Goal: Transaction & Acquisition: Subscribe to service/newsletter

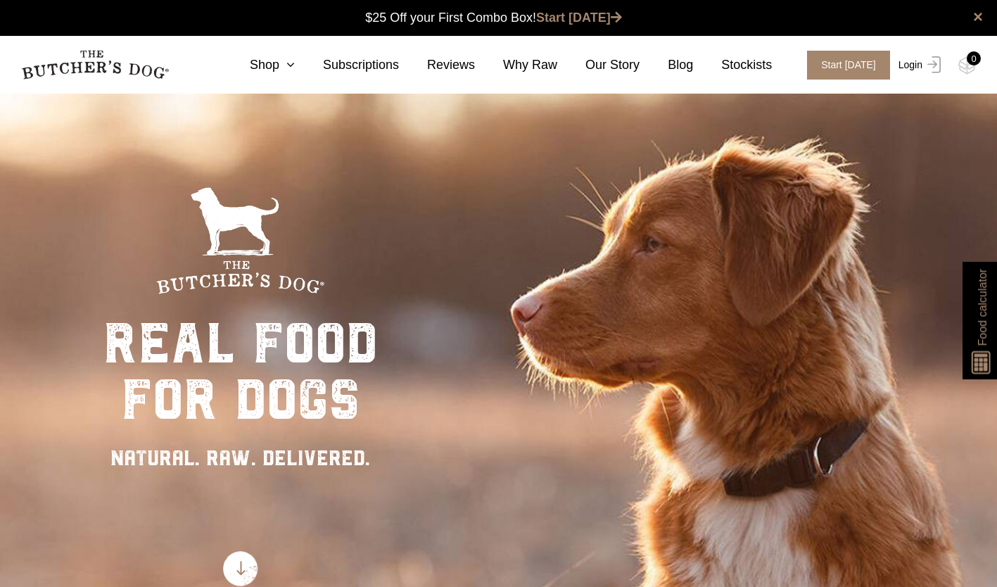
click at [918, 70] on link "Login" at bounding box center [918, 65] width 46 height 29
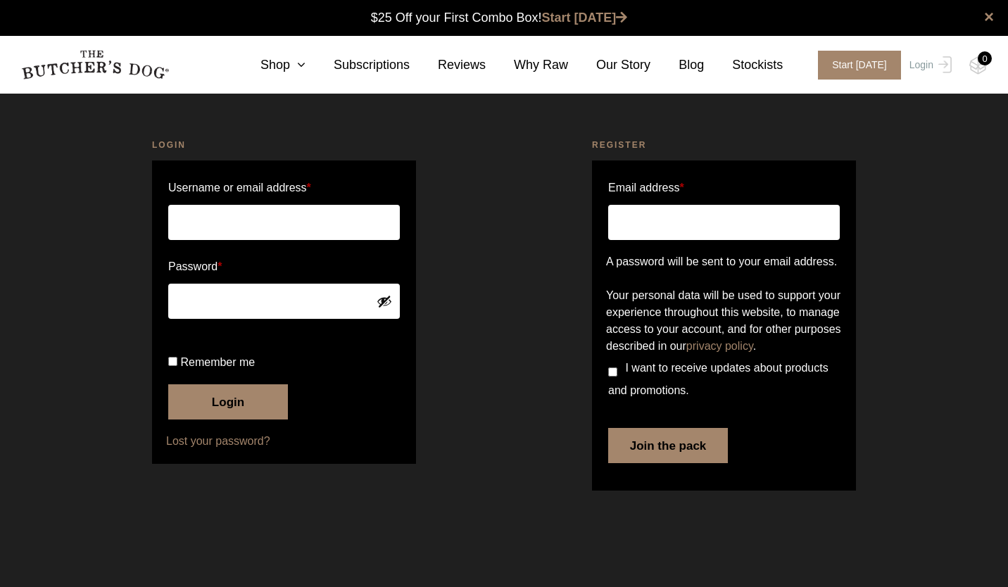
type input "sunny_yy00@hotmail.com"
click at [175, 366] on input "Remember me" at bounding box center [172, 361] width 9 height 9
checkbox input "true"
click at [232, 419] on button "Login" at bounding box center [228, 401] width 120 height 35
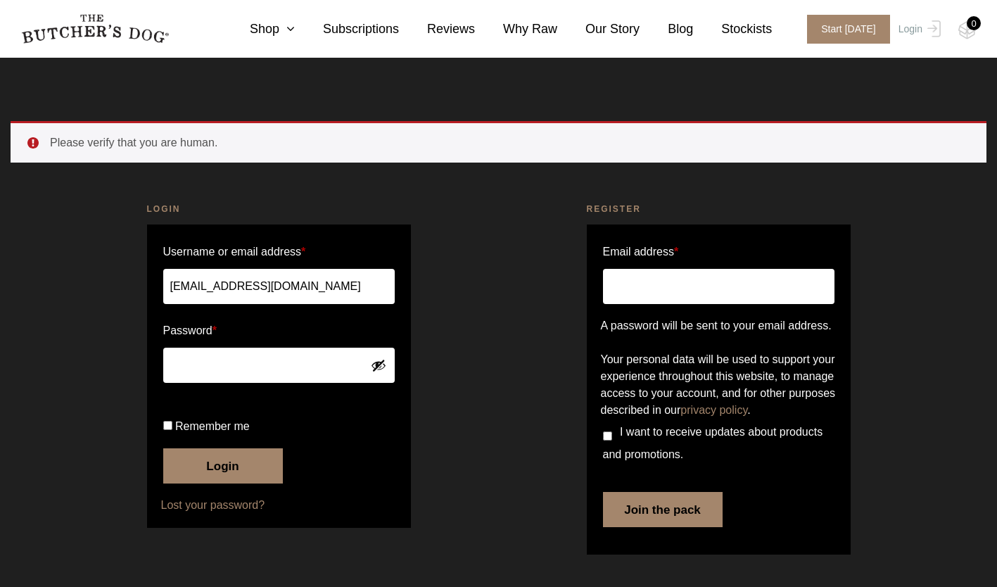
scroll to position [39, 0]
click at [170, 430] on input "Remember me" at bounding box center [167, 425] width 9 height 9
checkbox input "true"
click at [241, 479] on button "Login" at bounding box center [223, 465] width 120 height 35
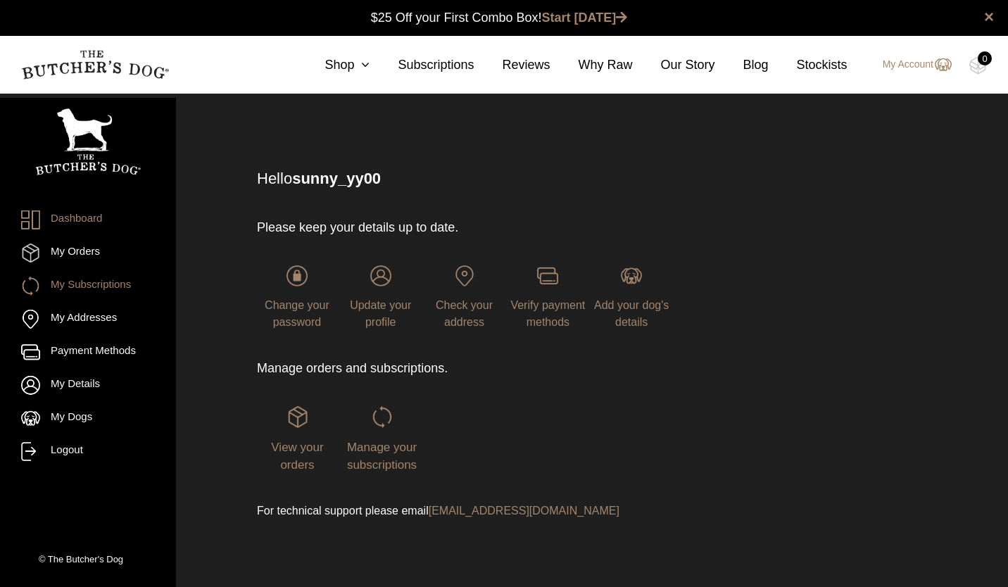
click at [80, 282] on link "My Subscriptions" at bounding box center [88, 286] width 134 height 19
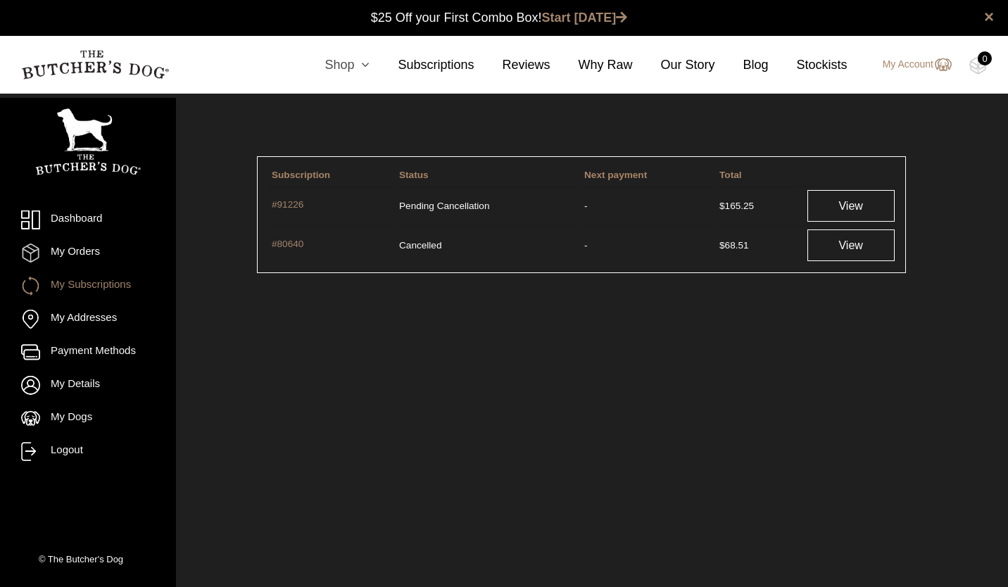
click at [367, 63] on icon at bounding box center [361, 64] width 15 height 13
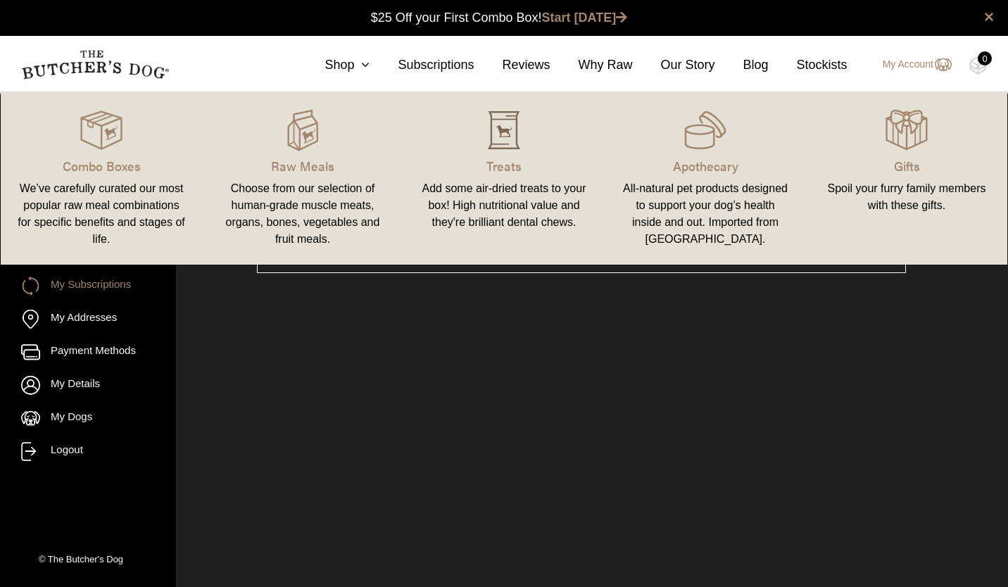
click at [515, 148] on img at bounding box center [504, 130] width 42 height 42
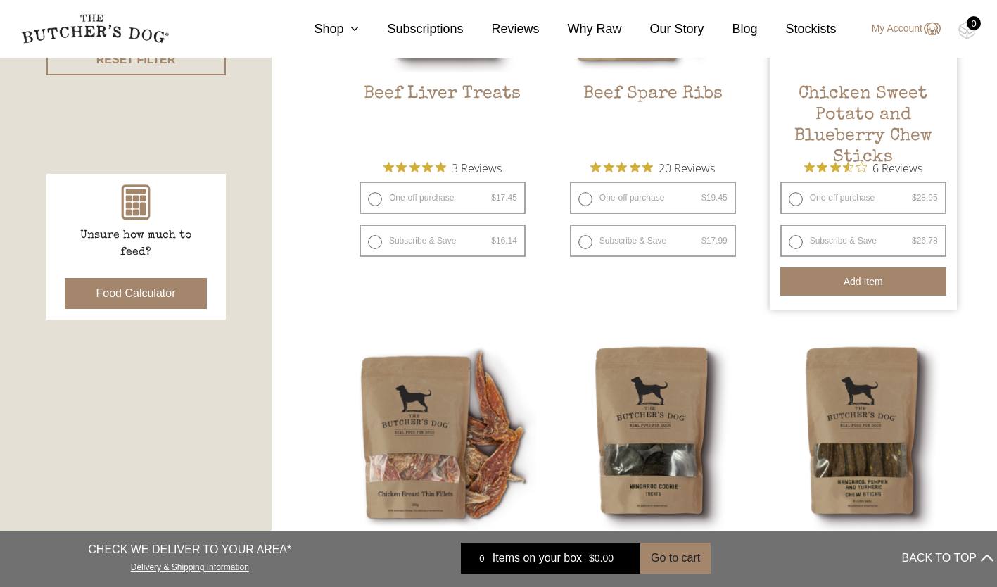
scroll to position [563, 0]
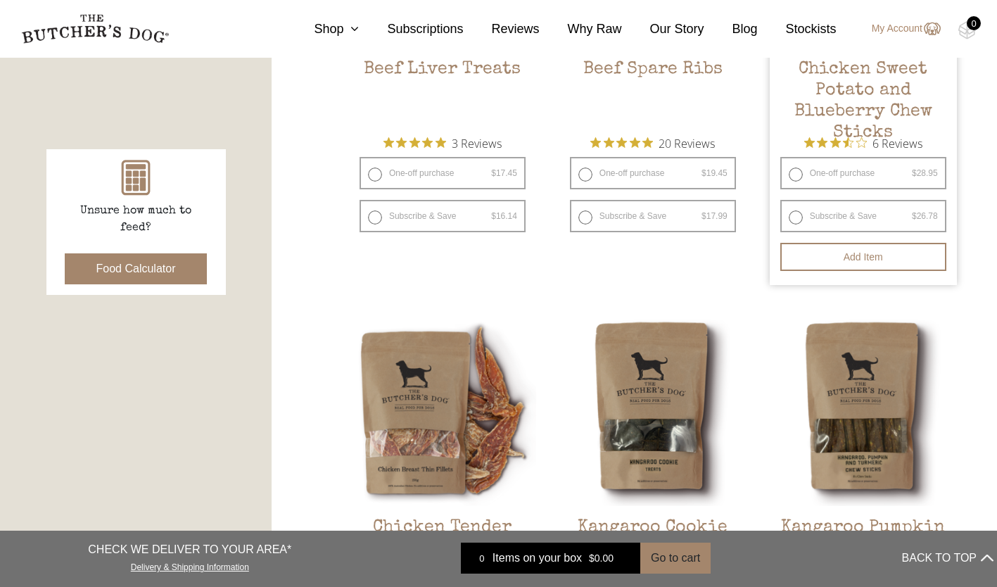
click at [796, 215] on label "Subscribe & Save $ 28.95 Original price was: $28.95. $ 26.78 Current price is: …" at bounding box center [863, 216] width 166 height 32
radio input "true"
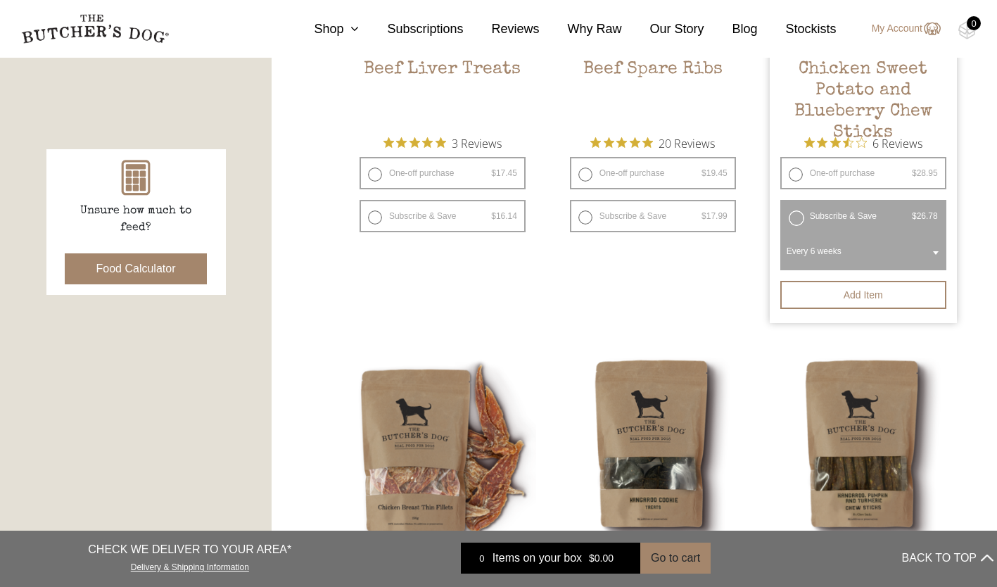
select select "6_week"
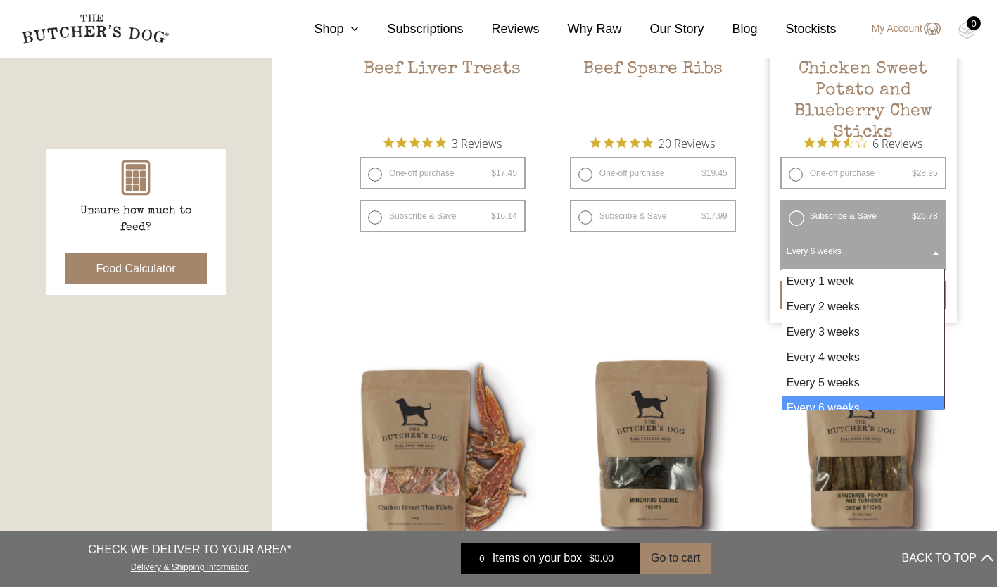
click at [938, 251] on span at bounding box center [936, 252] width 14 height 32
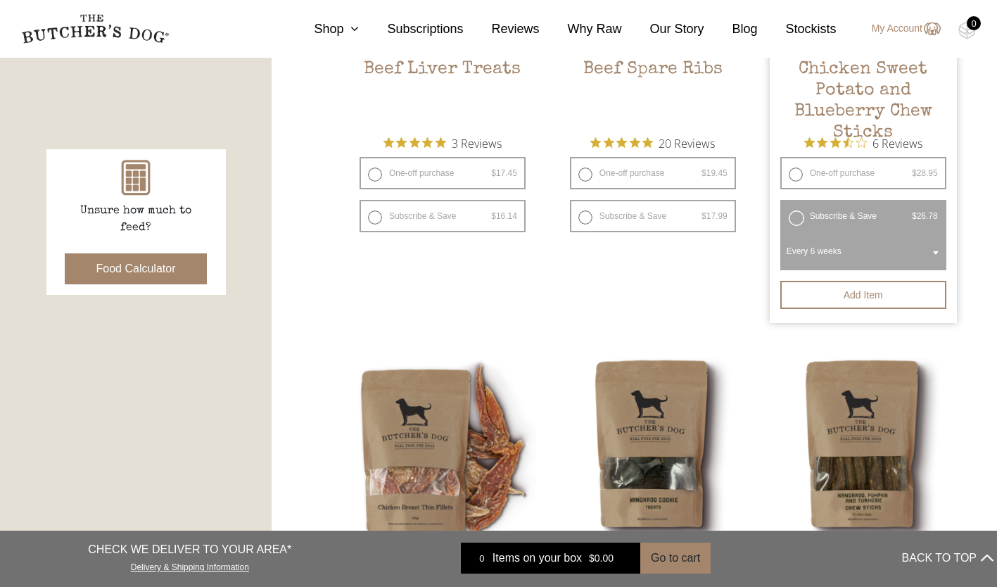
click at [799, 214] on label "Subscribe & Save $ 28.95 Original price was: $28.95. $ 26.78 Current price is: …" at bounding box center [863, 216] width 166 height 32
click at [854, 299] on button "Add item" at bounding box center [863, 295] width 166 height 28
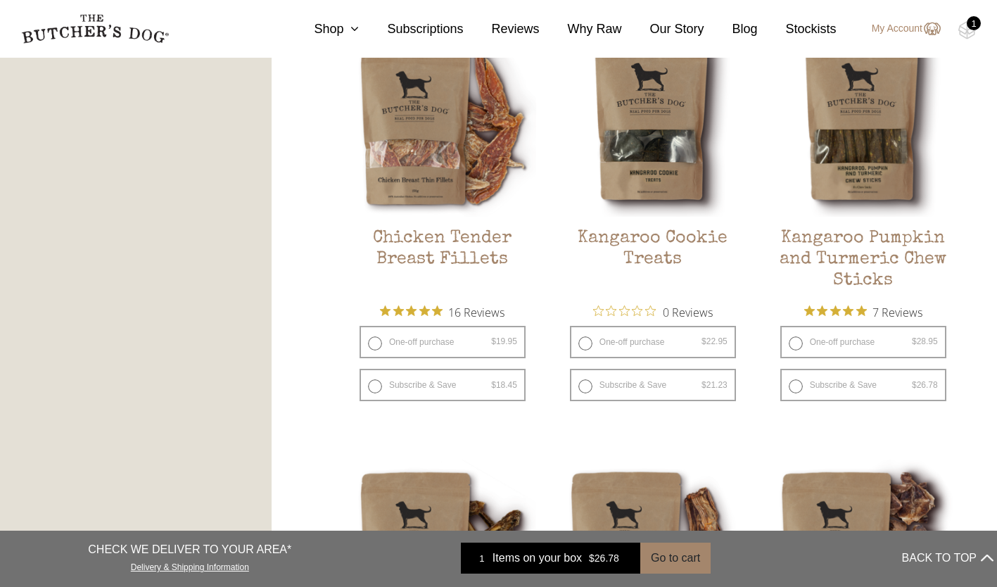
scroll to position [915, 0]
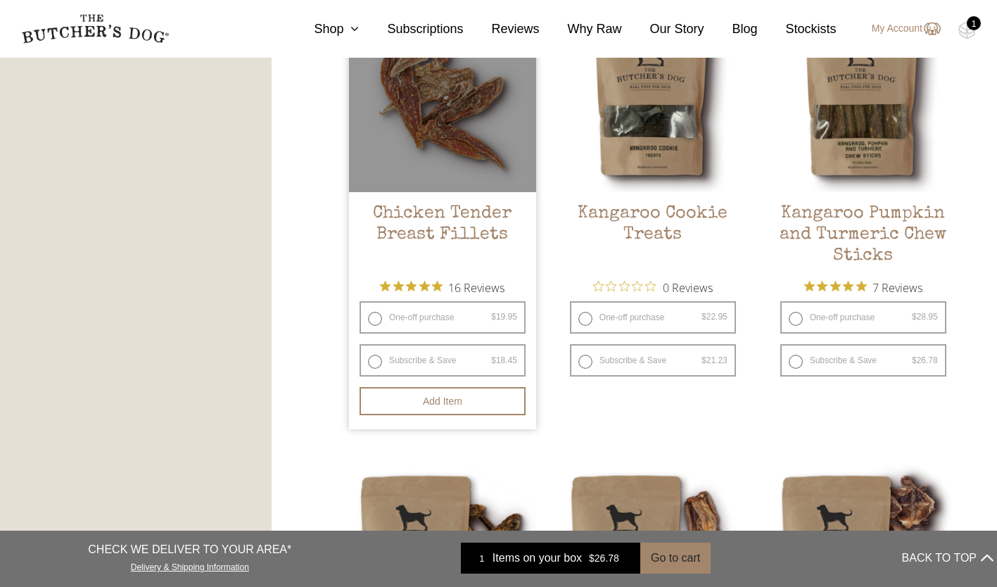
click at [374, 361] on label "Subscribe & Save $ 19.95 Original price was: $19.95. $ 18.45 Current price is: …" at bounding box center [443, 360] width 166 height 32
radio input "true"
radio input "false"
select select "6_week"
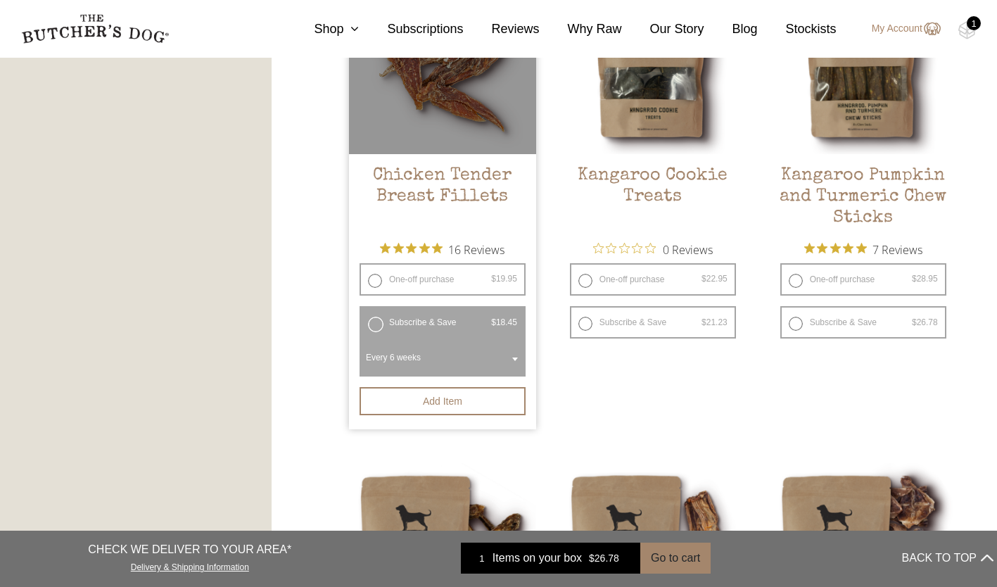
click at [380, 325] on label "Subscribe & Save $ 19.95 Original price was: $19.95. $ 18.45 Current price is: …" at bounding box center [443, 322] width 166 height 32
click at [477, 403] on button "Add item" at bounding box center [443, 401] width 166 height 28
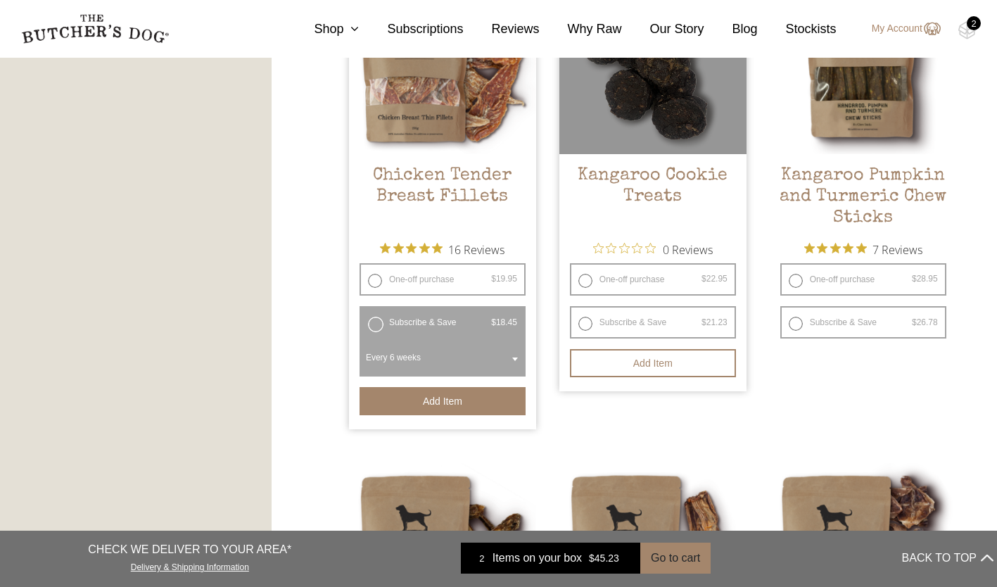
click at [584, 323] on label "Subscribe & Save $ 22.95 Original price was: $22.95. $ 21.23 Current price is: …" at bounding box center [653, 322] width 166 height 32
radio input "true"
radio input "false"
select select "6_week"
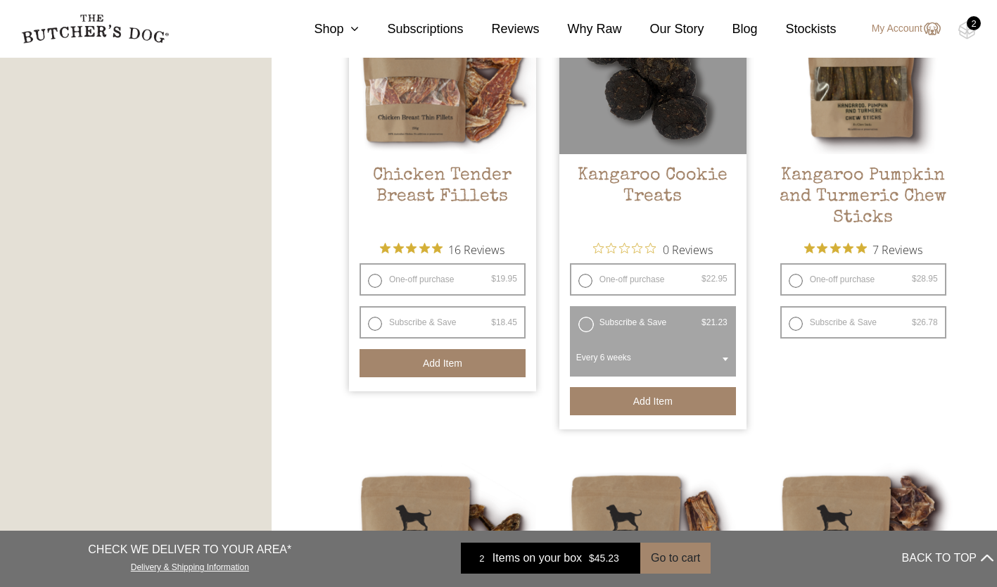
click at [679, 395] on button "Add item" at bounding box center [653, 401] width 166 height 28
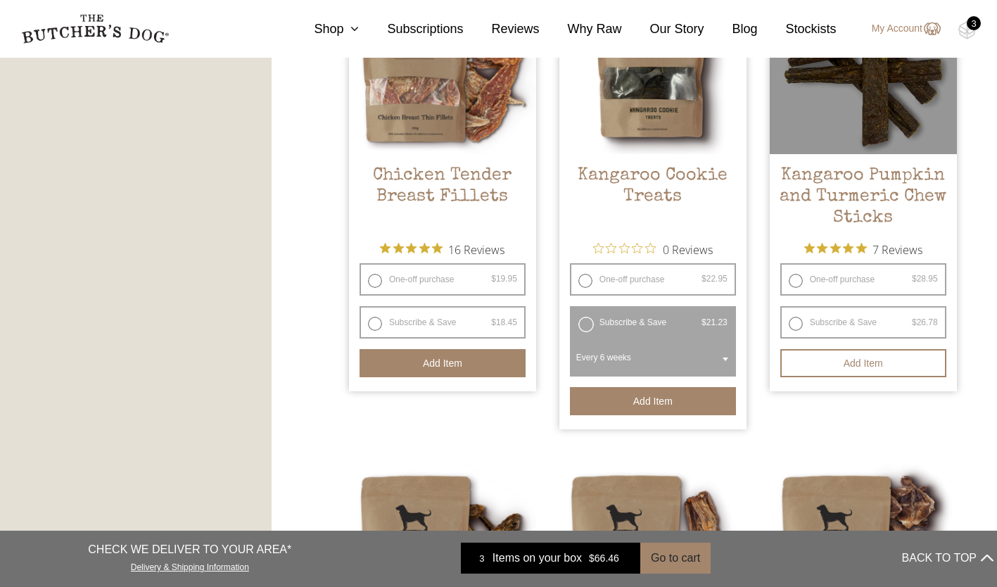
click at [797, 324] on label "Subscribe & Save $ 28.95 Original price was: $28.95. $ 26.78 Current price is: …" at bounding box center [863, 322] width 166 height 32
radio input "true"
radio input "false"
select select "6_week"
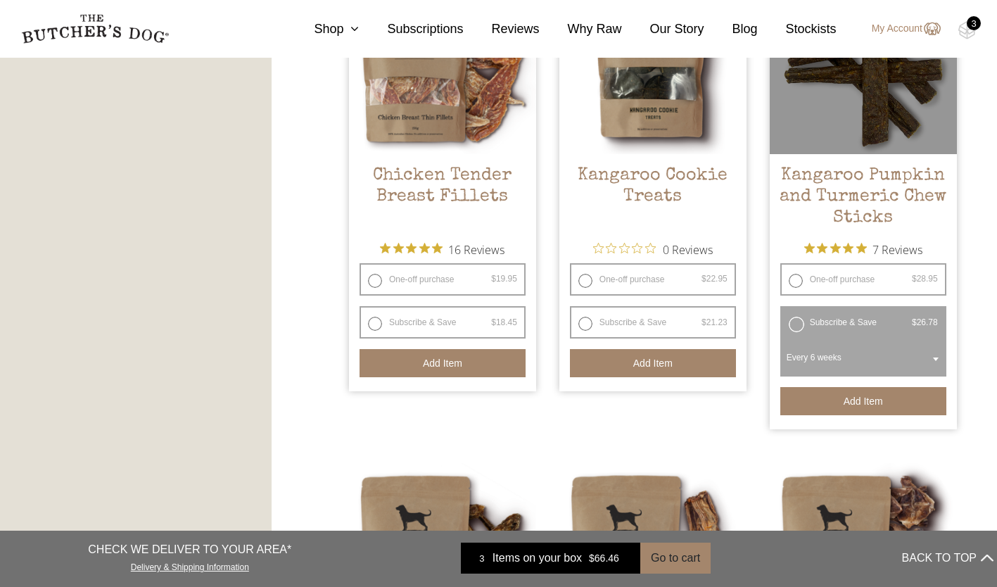
click at [870, 398] on button "Add item" at bounding box center [863, 401] width 166 height 28
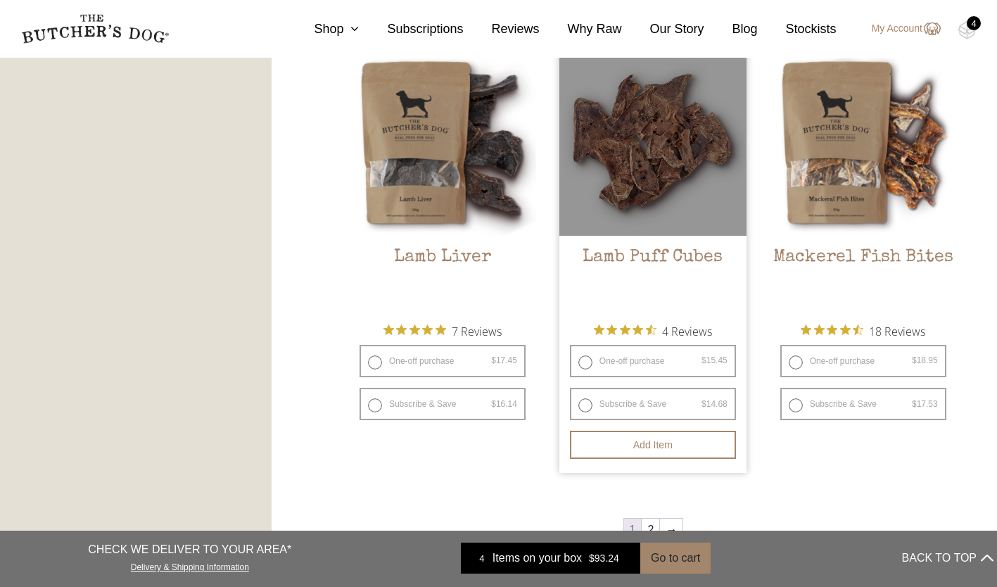
scroll to position [1970, 0]
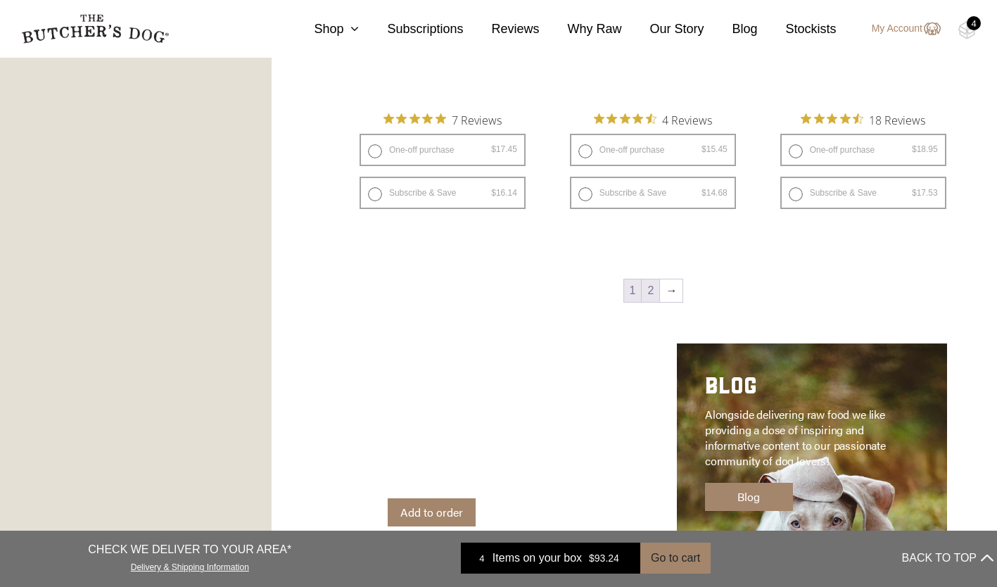
click at [651, 291] on link "2" at bounding box center [651, 290] width 18 height 23
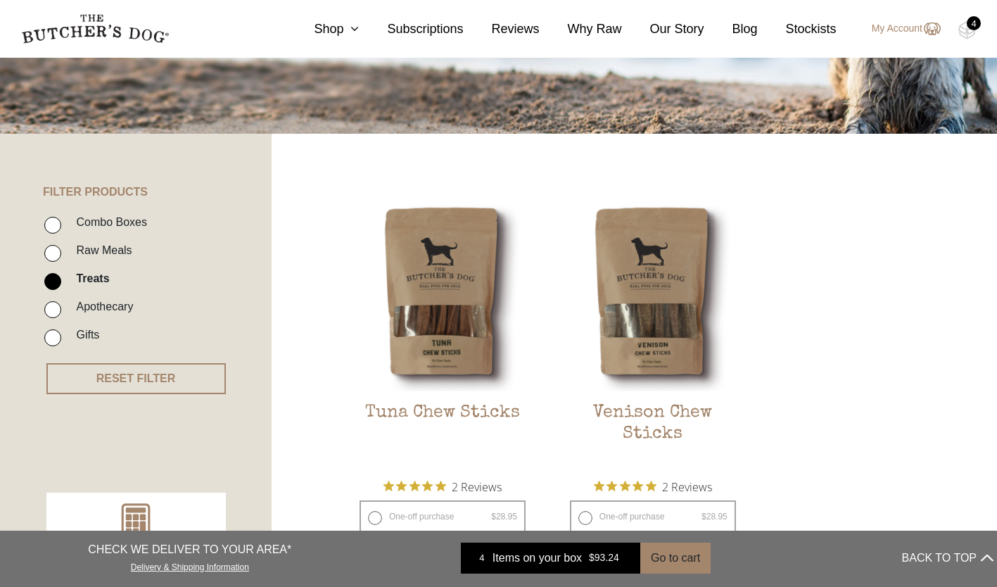
scroll to position [107, 0]
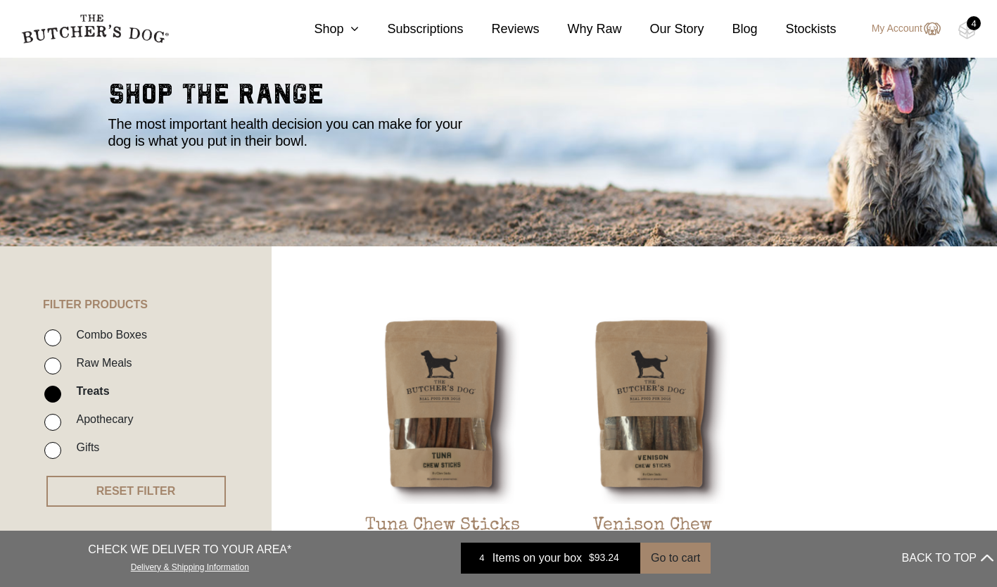
click at [975, 26] on div "4" at bounding box center [974, 23] width 14 height 14
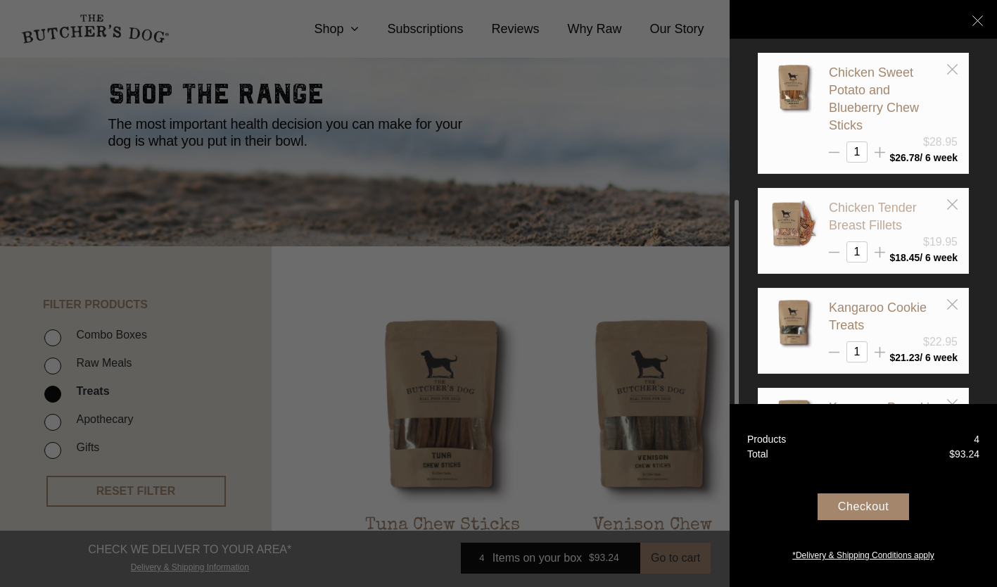
scroll to position [177, 0]
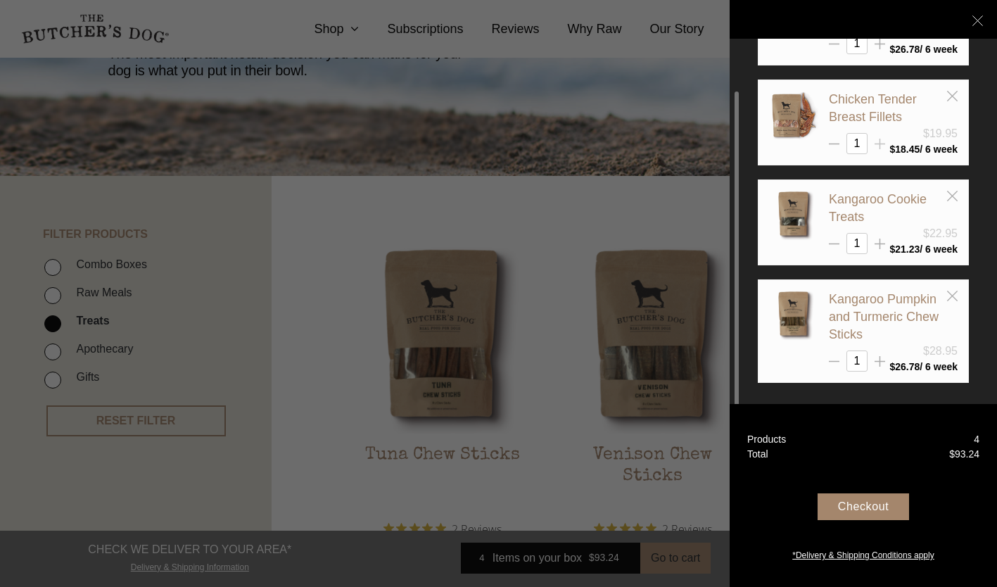
click at [882, 142] on icon at bounding box center [880, 144] width 11 height 11
type input "2"
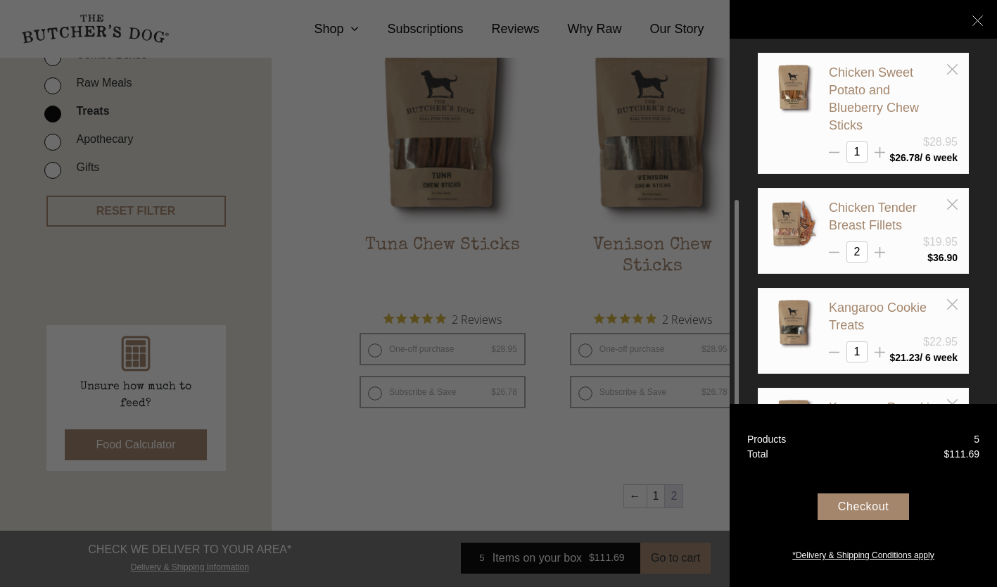
scroll to position [108, 0]
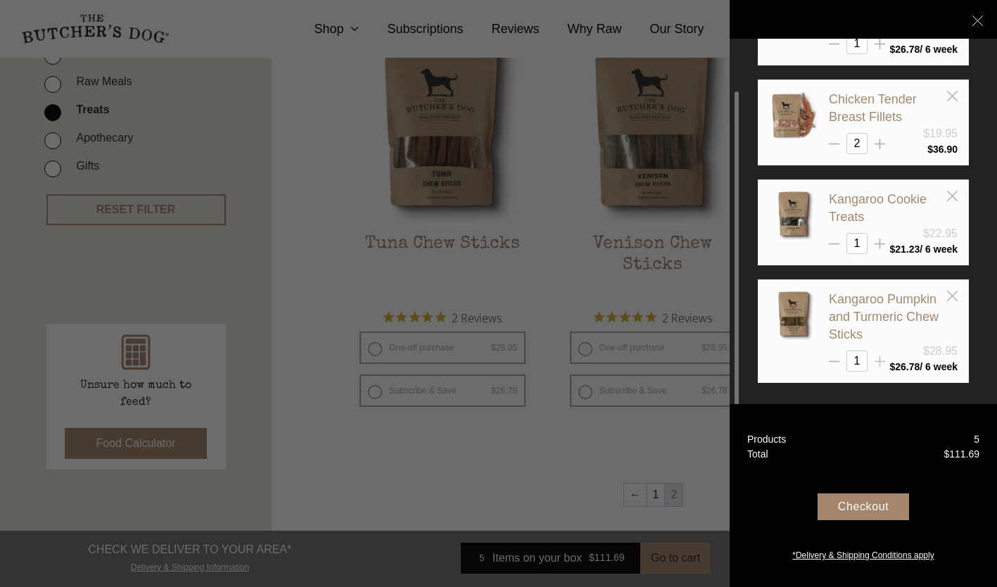
click at [878, 356] on icon at bounding box center [880, 361] width 11 height 11
type input "2"
click at [880, 142] on line at bounding box center [880, 144] width 0 height 11
type input "3"
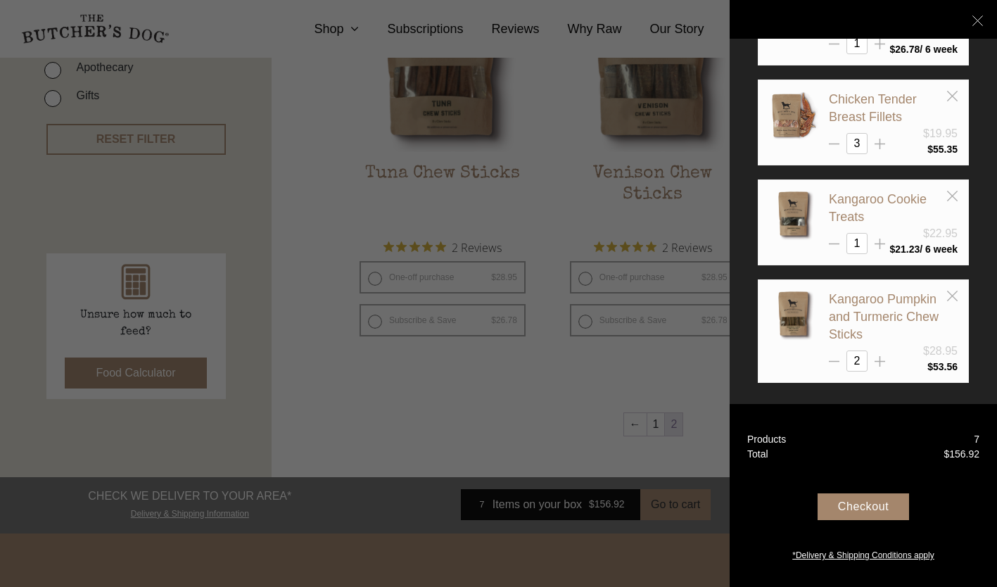
click at [875, 502] on div "Checkout" at bounding box center [863, 506] width 91 height 27
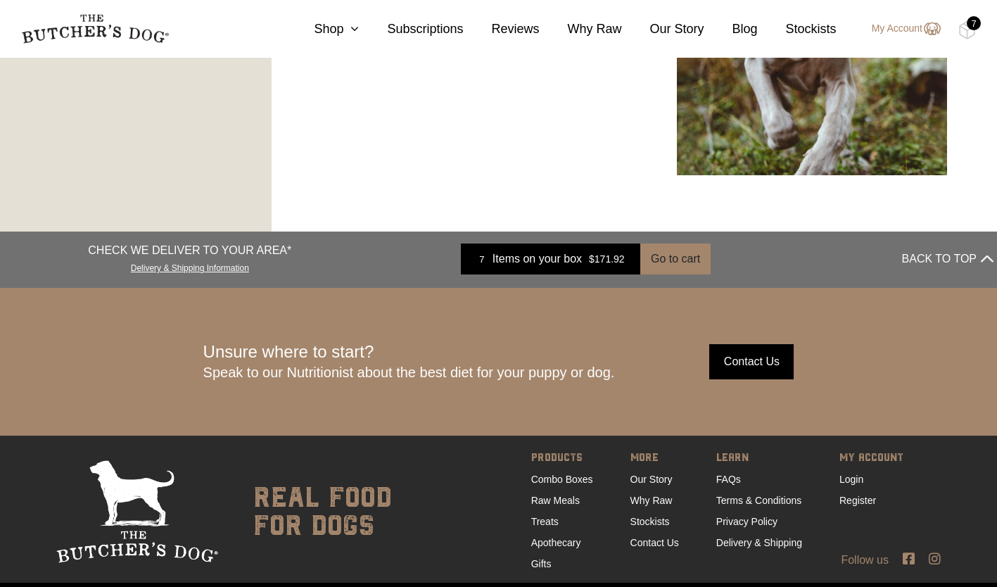
scroll to position [2403, 0]
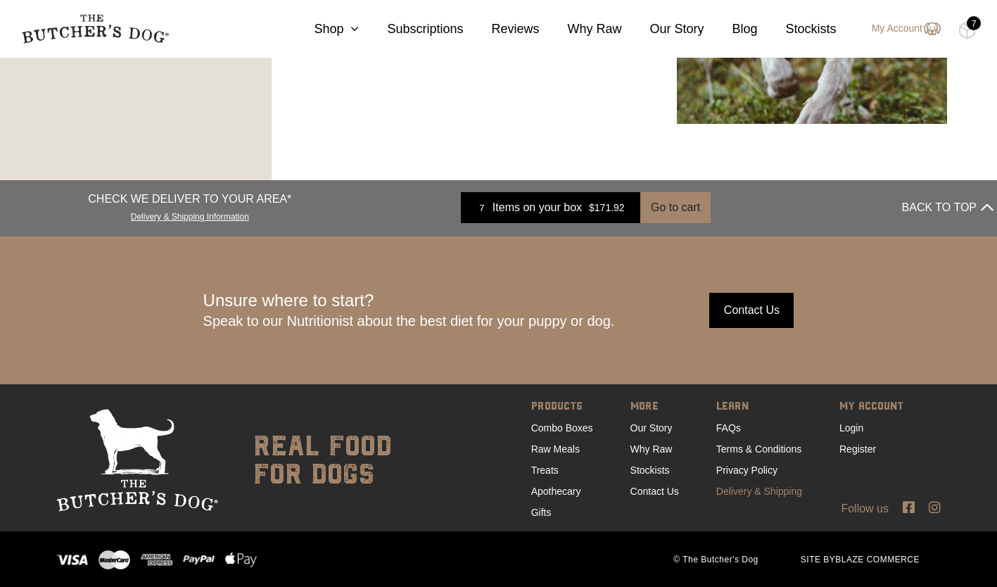
click at [730, 487] on link "Delivery & Shipping" at bounding box center [759, 491] width 86 height 11
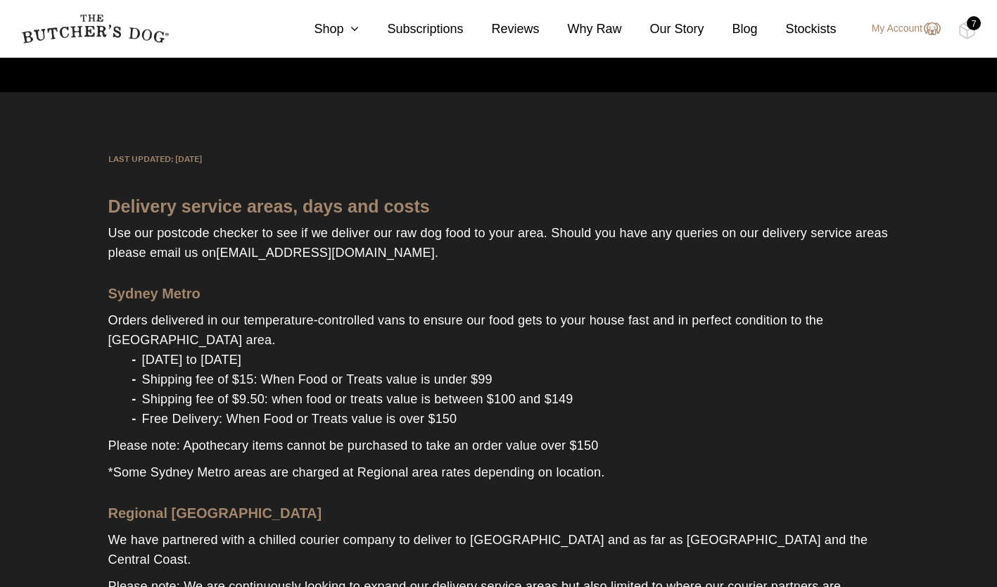
scroll to position [141, 0]
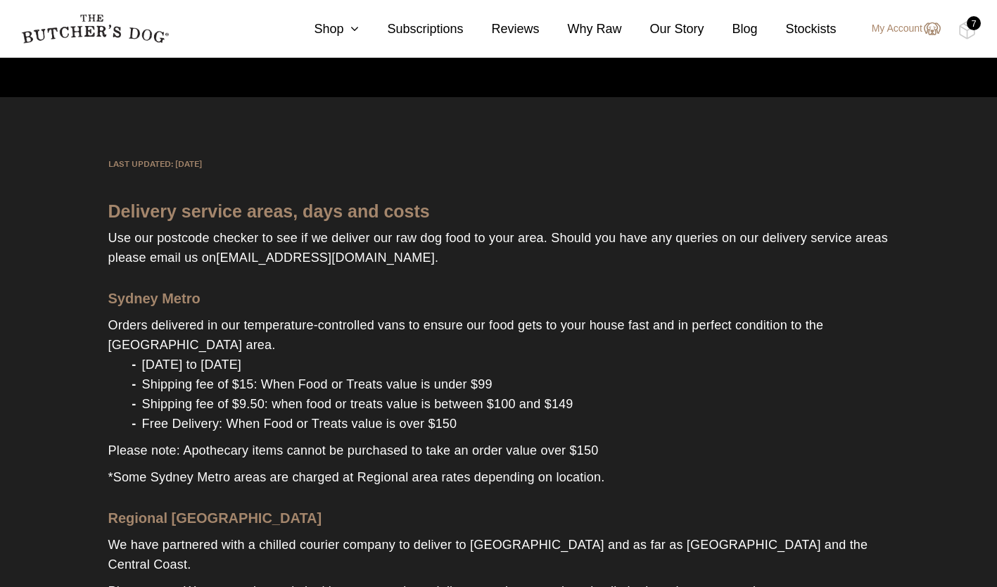
click at [0, 0] on img at bounding box center [0, 0] width 0 height 0
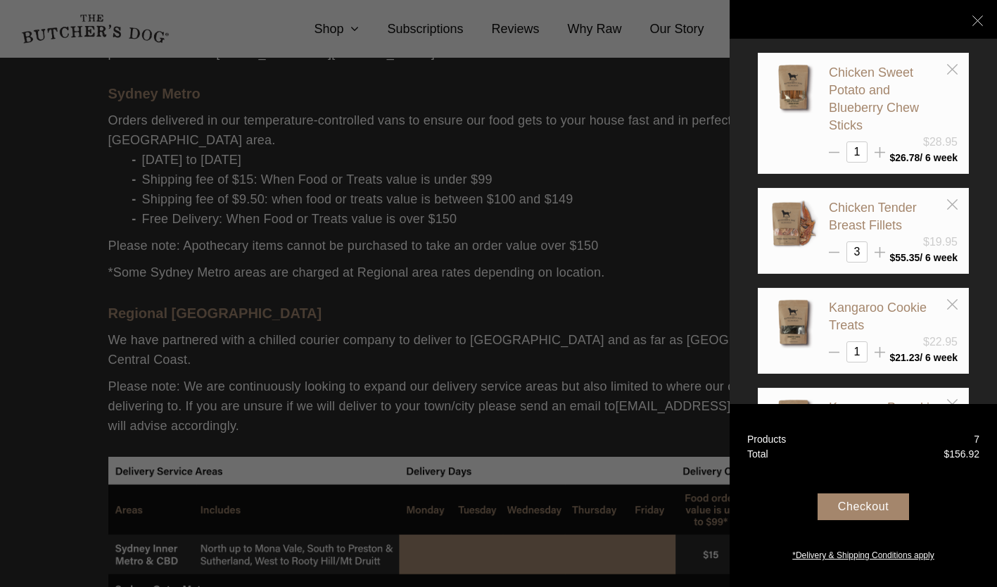
scroll to position [422, 0]
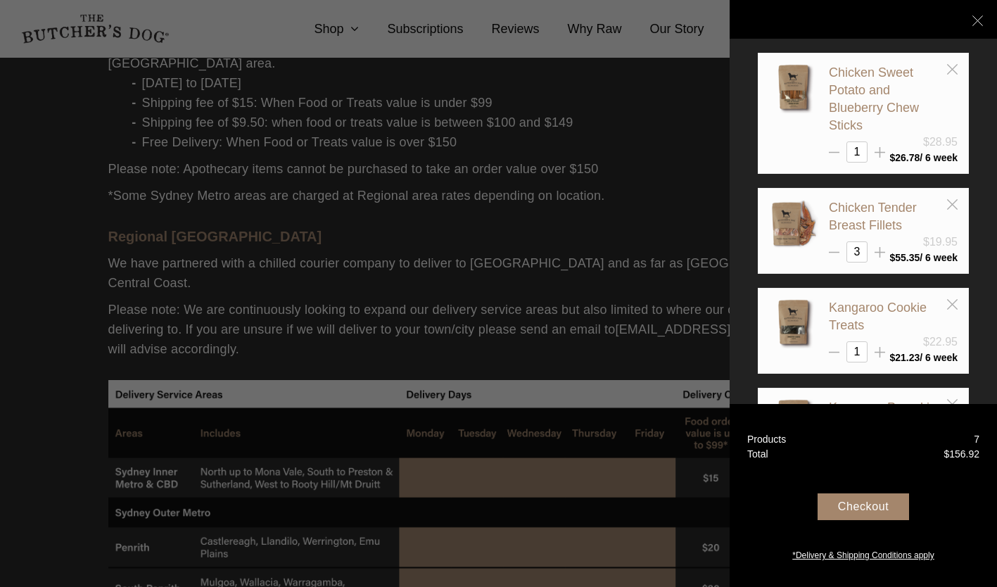
click at [880, 502] on div "Checkout" at bounding box center [863, 506] width 91 height 27
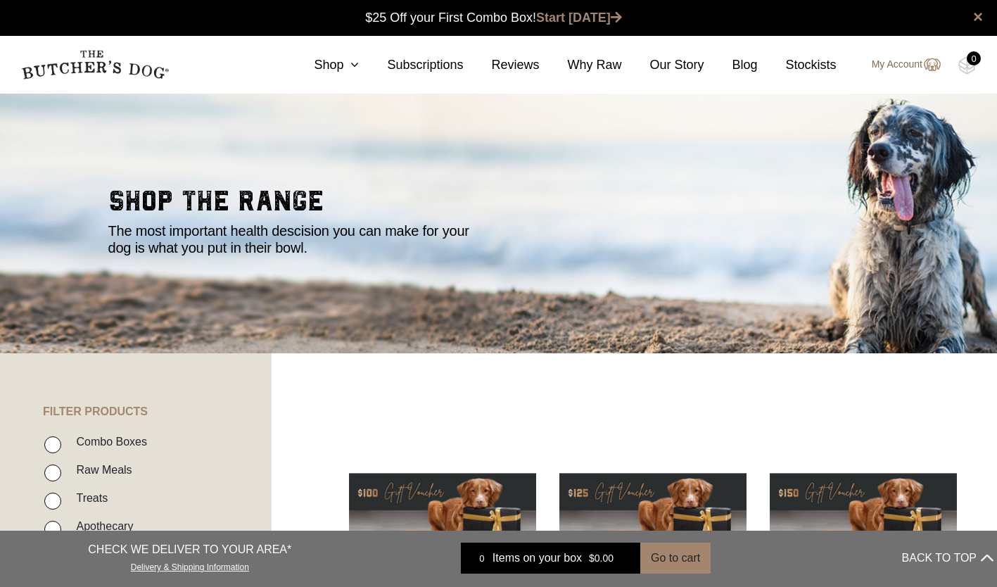
click at [902, 58] on link "My Account" at bounding box center [899, 64] width 83 height 17
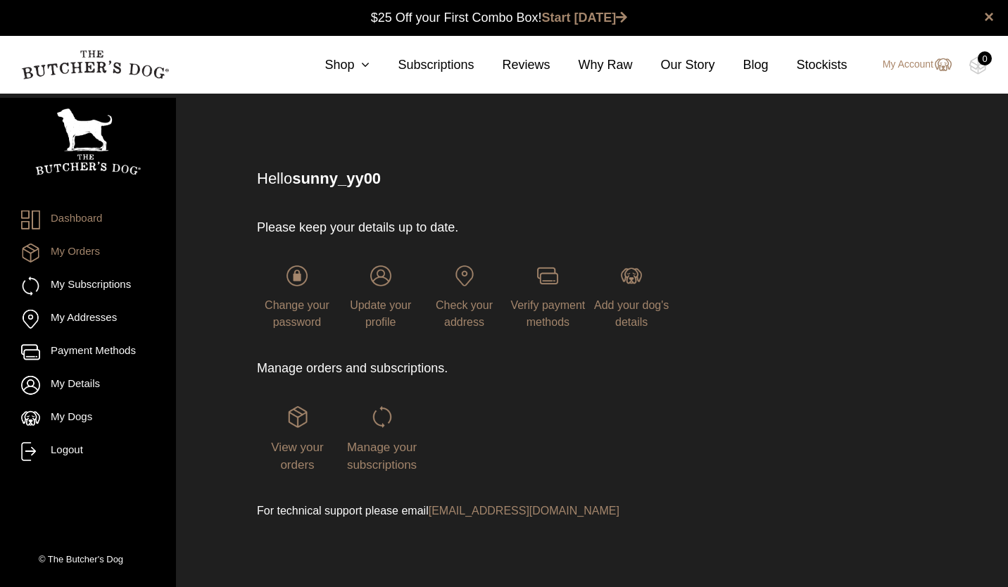
click at [87, 261] on link "My Orders" at bounding box center [88, 252] width 134 height 19
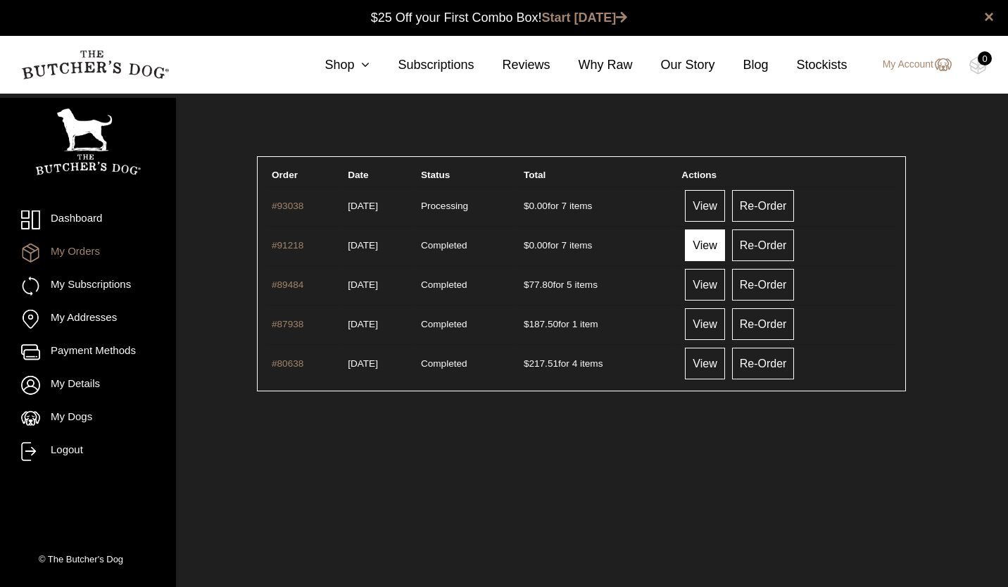
click at [724, 245] on link "View" at bounding box center [704, 245] width 39 height 32
